Goal: Information Seeking & Learning: Learn about a topic

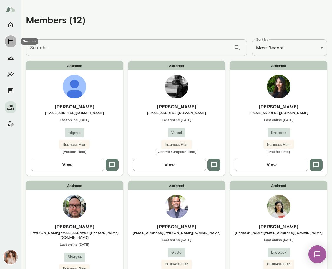
click at [13, 41] on icon "Sessions" at bounding box center [10, 41] width 5 height 6
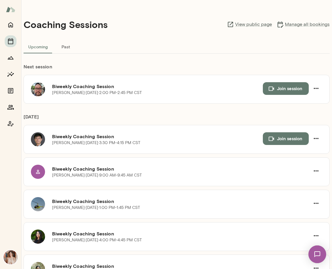
click at [70, 45] on button "Past" at bounding box center [65, 46] width 27 height 14
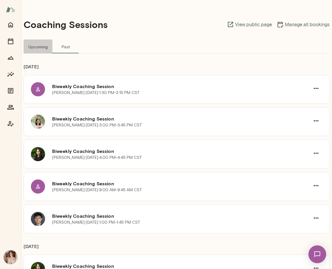
click at [42, 49] on button "Upcoming" at bounding box center [38, 46] width 29 height 14
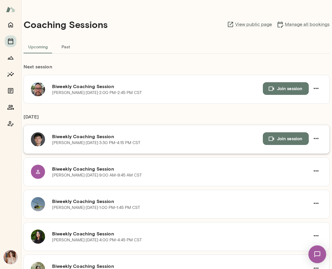
click at [84, 136] on h6 "Biweekly Coaching Session" at bounding box center [157, 136] width 211 height 7
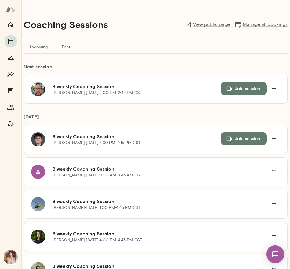
click at [72, 47] on button "Past" at bounding box center [65, 46] width 27 height 14
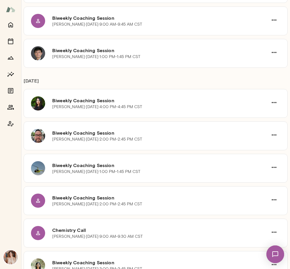
scroll to position [166, 0]
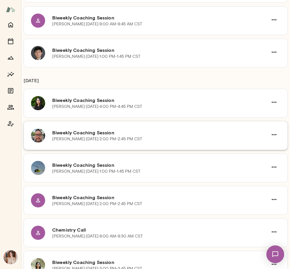
click at [107, 137] on p "[PERSON_NAME] · [DATE] · 2:00 PM-2:45 PM CST" at bounding box center [97, 139] width 90 height 6
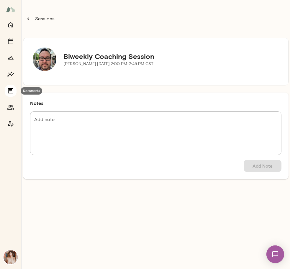
click at [8, 91] on icon "Documents" at bounding box center [10, 90] width 5 height 5
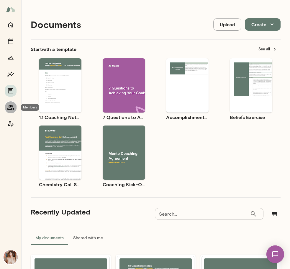
click at [11, 101] on button "Members" at bounding box center [11, 107] width 12 height 12
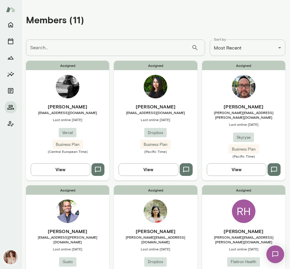
click at [268, 115] on div "[PERSON_NAME] [PERSON_NAME][EMAIL_ADDRESS][PERSON_NAME][DOMAIN_NAME] Last onlin…" at bounding box center [243, 130] width 83 height 55
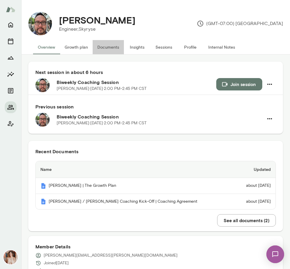
click at [104, 47] on button "Documents" at bounding box center [108, 47] width 31 height 14
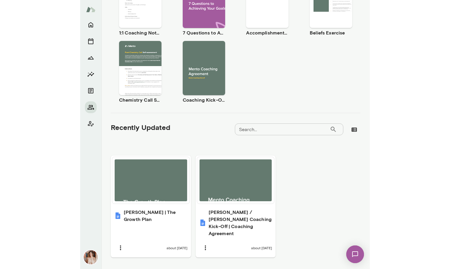
scroll to position [149, 0]
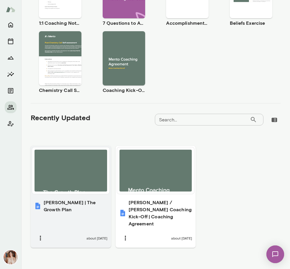
click at [70, 170] on div at bounding box center [70, 171] width 72 height 42
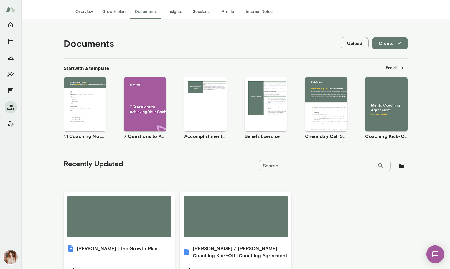
scroll to position [0, 0]
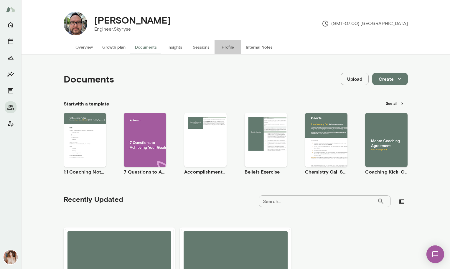
click at [229, 50] on button "Profile" at bounding box center [228, 47] width 27 height 14
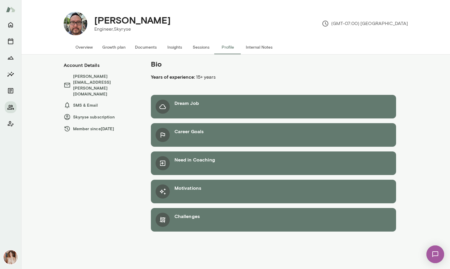
click at [256, 50] on button "Internal Notes" at bounding box center [259, 47] width 36 height 14
